Goal: Task Accomplishment & Management: Manage account settings

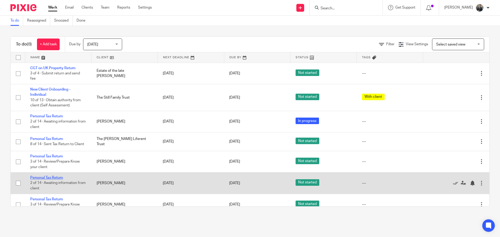
click at [47, 176] on link "Personal Tax Return" at bounding box center [46, 178] width 33 height 4
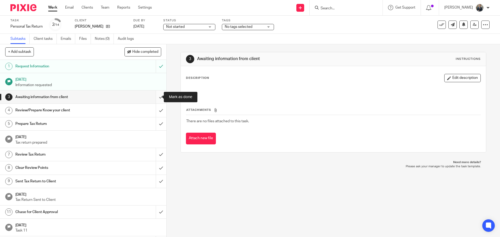
click at [156, 97] on input "submit" at bounding box center [83, 97] width 167 height 13
click at [158, 109] on input "submit" at bounding box center [83, 110] width 167 height 13
click at [153, 124] on input "submit" at bounding box center [83, 124] width 167 height 13
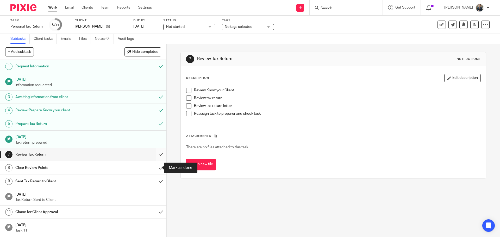
click at [154, 158] on input "submit" at bounding box center [83, 154] width 167 height 13
click at [155, 169] on input "submit" at bounding box center [83, 168] width 167 height 13
click at [159, 179] on input "submit" at bounding box center [83, 181] width 167 height 13
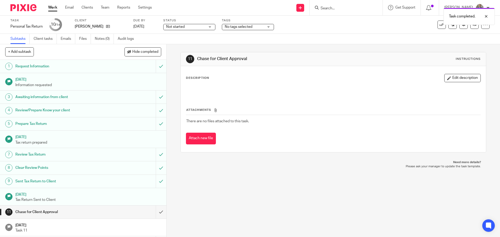
click at [26, 10] on img at bounding box center [23, 7] width 26 height 7
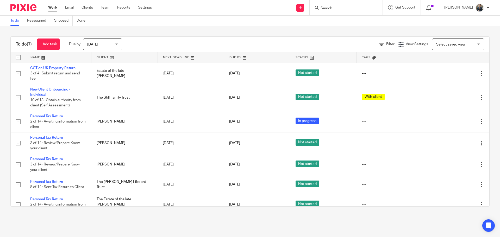
click at [343, 10] on input "Search" at bounding box center [343, 8] width 47 height 5
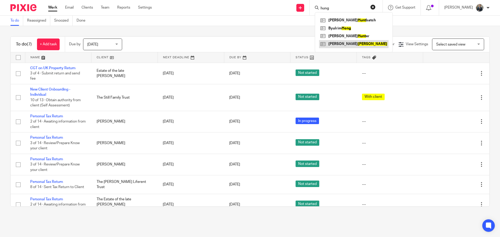
type input "hung"
click at [344, 44] on link at bounding box center [354, 44] width 70 height 8
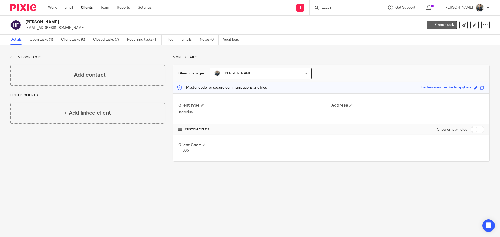
click at [430, 26] on icon at bounding box center [431, 24] width 3 height 3
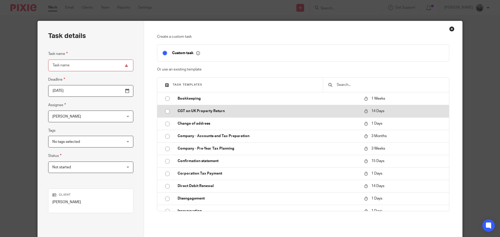
click at [214, 111] on p "CGT on UK Property Return" at bounding box center [268, 111] width 181 height 5
type input "2025-09-08"
type input "CGT on UK Property Return"
checkbox input "false"
radio input "true"
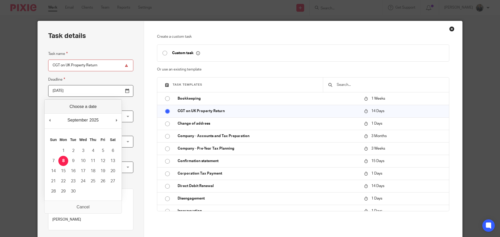
click at [114, 89] on input "2025-09-08" at bounding box center [90, 91] width 85 height 12
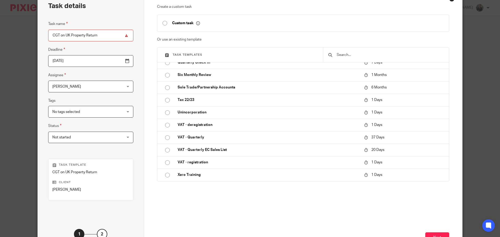
scroll to position [71, 0]
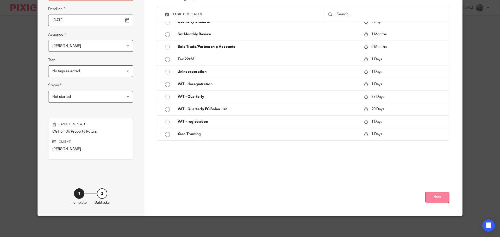
click at [431, 196] on button "Next" at bounding box center [438, 197] width 24 height 11
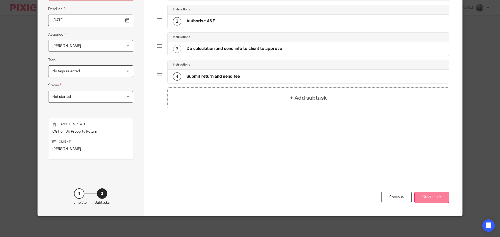
click at [429, 200] on button "Create task" at bounding box center [432, 197] width 35 height 11
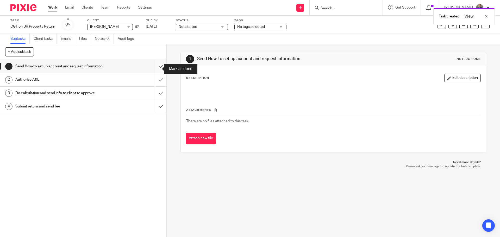
click at [159, 68] on input "submit" at bounding box center [83, 66] width 167 height 13
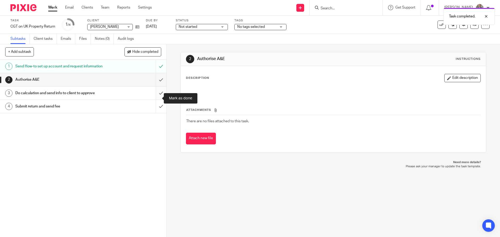
click at [156, 99] on input "submit" at bounding box center [83, 93] width 167 height 13
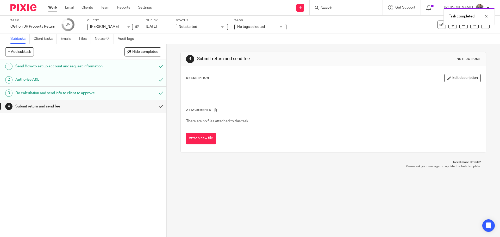
click at [18, 11] on img at bounding box center [23, 7] width 26 height 7
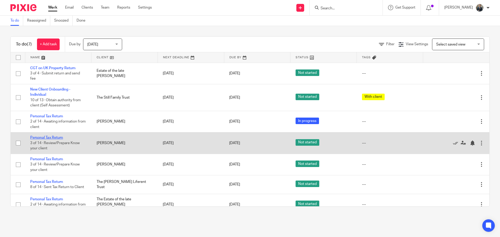
click at [58, 139] on link "Personal Tax Return" at bounding box center [46, 138] width 33 height 4
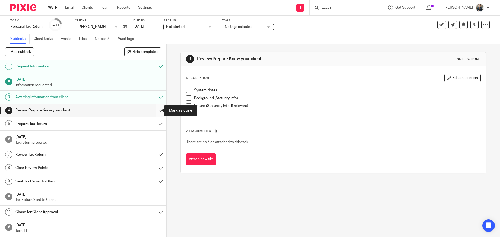
click at [157, 109] on input "submit" at bounding box center [83, 110] width 167 height 13
click at [157, 123] on input "submit" at bounding box center [83, 124] width 167 height 13
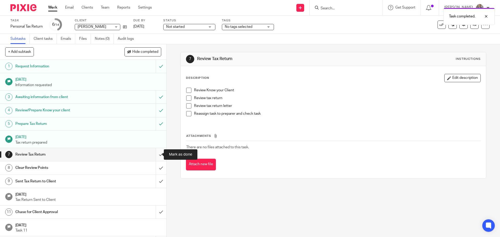
click at [156, 156] on input "submit" at bounding box center [83, 154] width 167 height 13
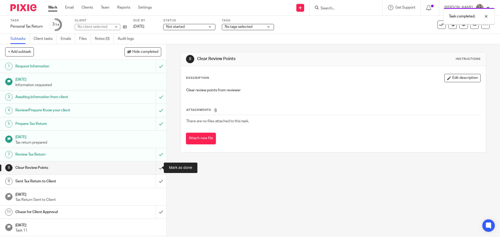
click at [157, 168] on input "submit" at bounding box center [83, 168] width 167 height 13
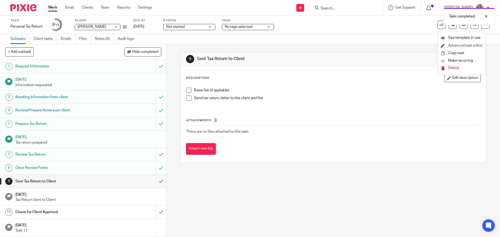
click at [468, 45] on link "Advanced task editor" at bounding box center [466, 46] width 34 height 4
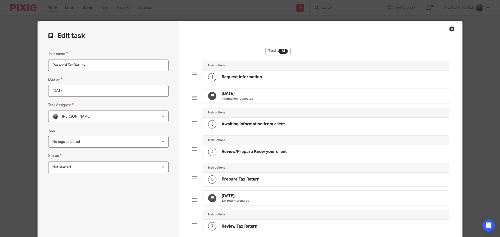
scroll to position [130, 0]
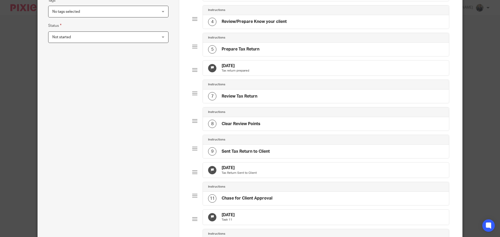
click at [237, 175] on p "Tax Return Sent to Client" at bounding box center [239, 173] width 35 height 4
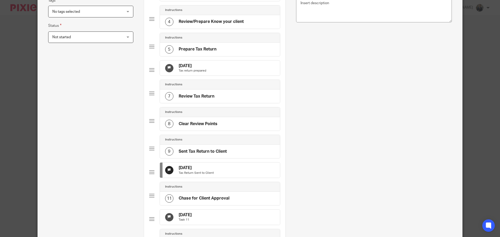
scroll to position [0, 0]
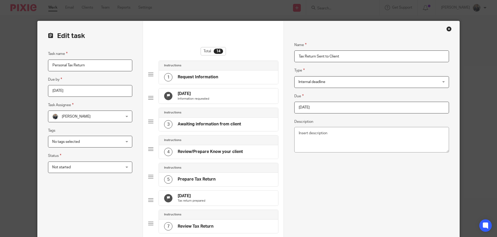
click at [321, 109] on input "[DATE]" at bounding box center [371, 108] width 155 height 12
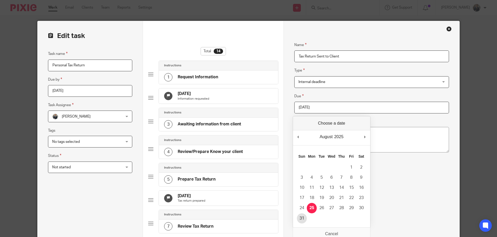
type input "2025-08-31"
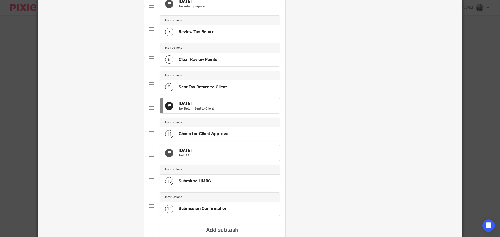
scroll to position [261, 0]
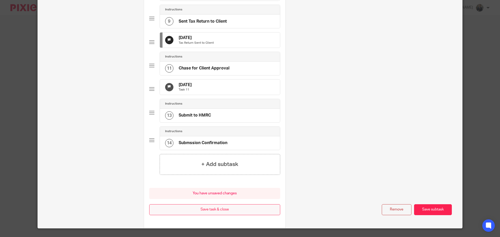
click at [208, 216] on button "Save task & close" at bounding box center [214, 210] width 131 height 11
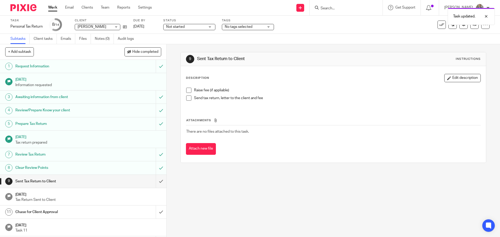
click at [334, 10] on div "Task updated." at bounding box center [372, 15] width 245 height 20
click at [334, 7] on div "Task updated." at bounding box center [372, 15] width 245 height 20
click at [325, 9] on input "Search" at bounding box center [343, 8] width 47 height 5
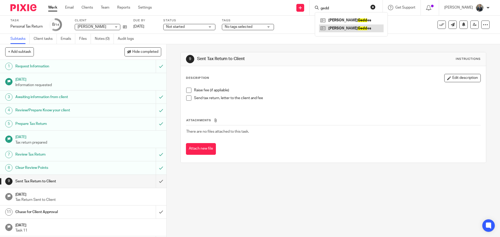
type input "gedd"
click at [346, 27] on link at bounding box center [351, 29] width 65 height 8
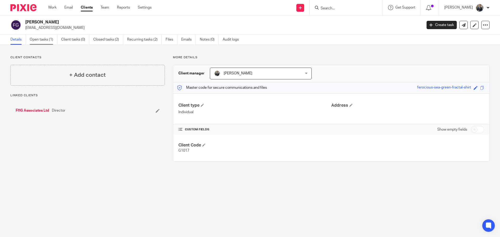
click at [49, 42] on link "Open tasks (1)" at bounding box center [44, 40] width 28 height 10
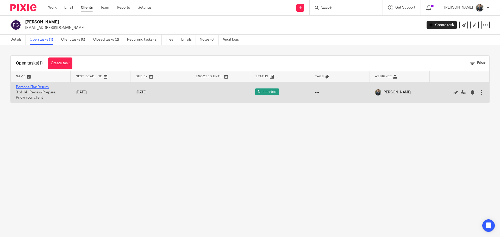
click at [37, 88] on link "Personal Tax Return" at bounding box center [32, 88] width 33 height 4
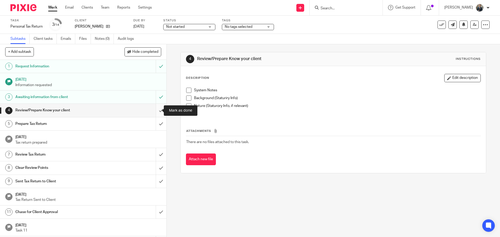
click at [155, 112] on input "submit" at bounding box center [83, 110] width 167 height 13
click at [157, 123] on input "submit" at bounding box center [83, 124] width 167 height 13
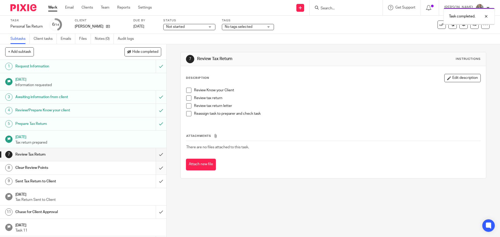
scroll to position [26, 0]
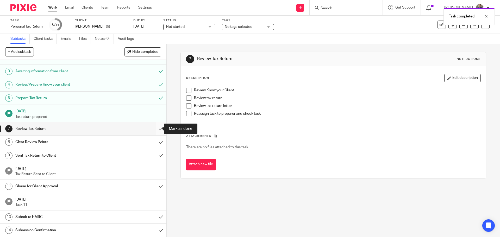
click at [156, 130] on input "submit" at bounding box center [83, 129] width 167 height 13
click at [155, 143] on input "submit" at bounding box center [83, 142] width 167 height 13
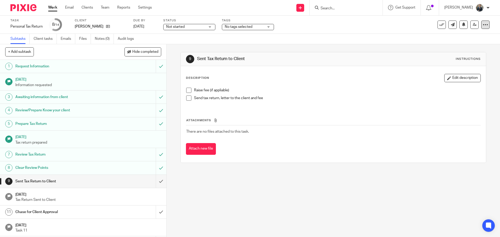
click at [482, 28] on div at bounding box center [486, 25] width 8 height 8
click at [467, 46] on link "Advanced task editor" at bounding box center [466, 46] width 34 height 4
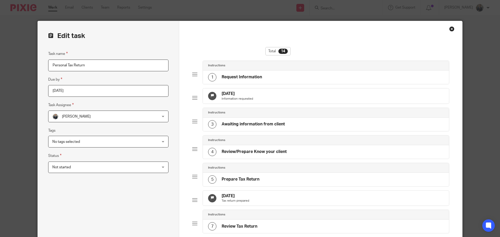
scroll to position [156, 0]
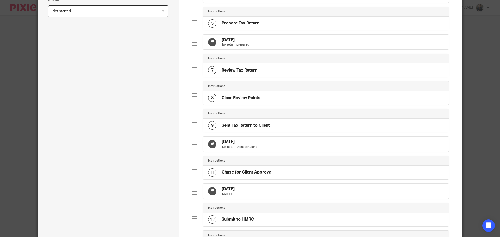
click at [274, 152] on div "[DATE] Tax Return Sent to Client" at bounding box center [326, 144] width 246 height 15
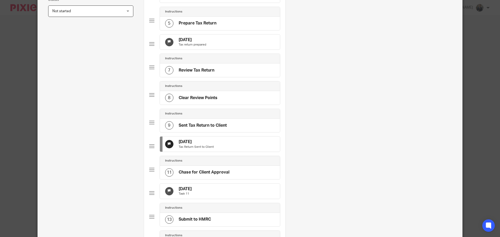
scroll to position [0, 0]
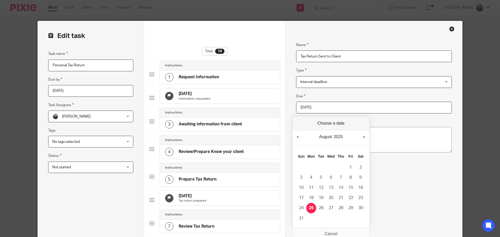
click at [313, 108] on input "[DATE]" at bounding box center [374, 108] width 156 height 12
type input "[DATE]"
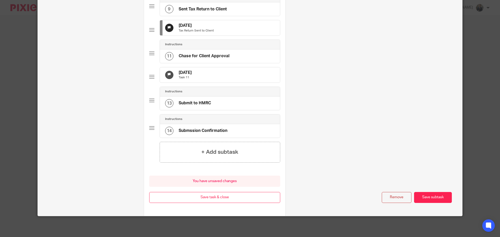
scroll to position [290, 0]
click at [228, 196] on button "Save task & close" at bounding box center [214, 197] width 131 height 11
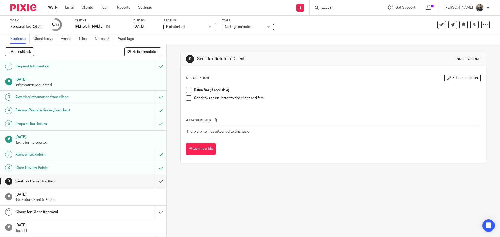
click at [15, 5] on img at bounding box center [23, 7] width 26 height 7
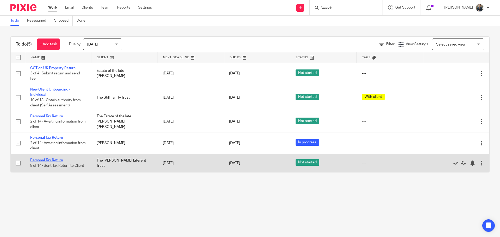
click at [42, 159] on link "Personal Tax Return" at bounding box center [46, 161] width 33 height 4
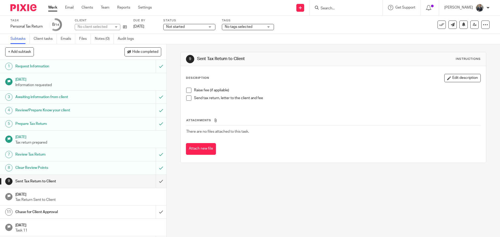
scroll to position [26, 0]
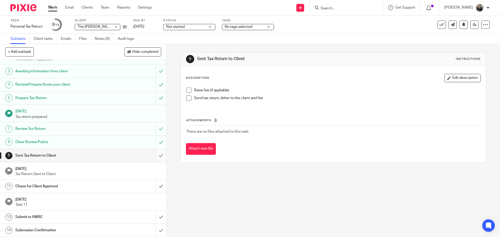
click at [156, 156] on input "submit" at bounding box center [83, 155] width 167 height 13
click at [154, 187] on input "submit" at bounding box center [83, 186] width 167 height 13
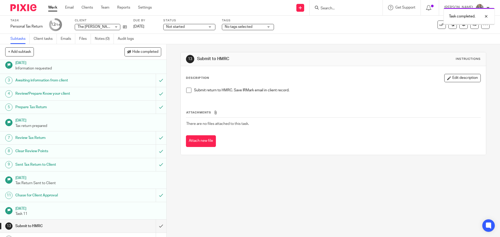
scroll to position [26, 0]
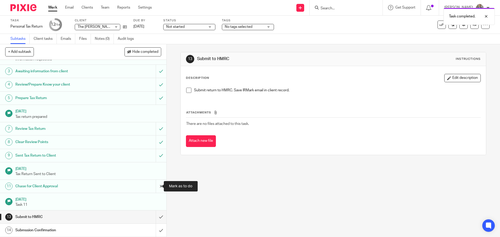
click at [155, 187] on input "submit" at bounding box center [83, 186] width 167 height 13
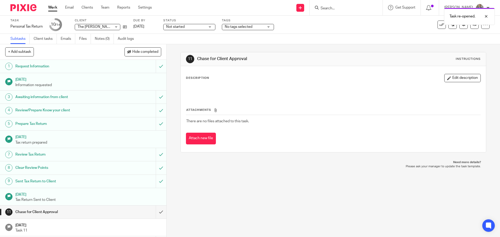
click at [31, 9] on img at bounding box center [23, 7] width 26 height 7
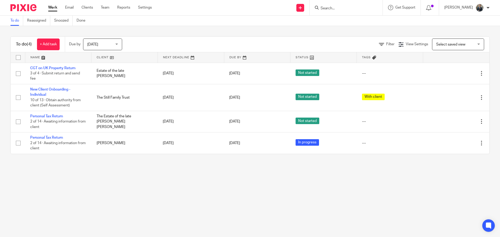
click at [130, 183] on main "To do Reassigned Snoozed Done To do (4) + Add task Due by [DATE] [DATE] [DATE] …" at bounding box center [250, 118] width 500 height 237
